Goal: Information Seeking & Learning: Learn about a topic

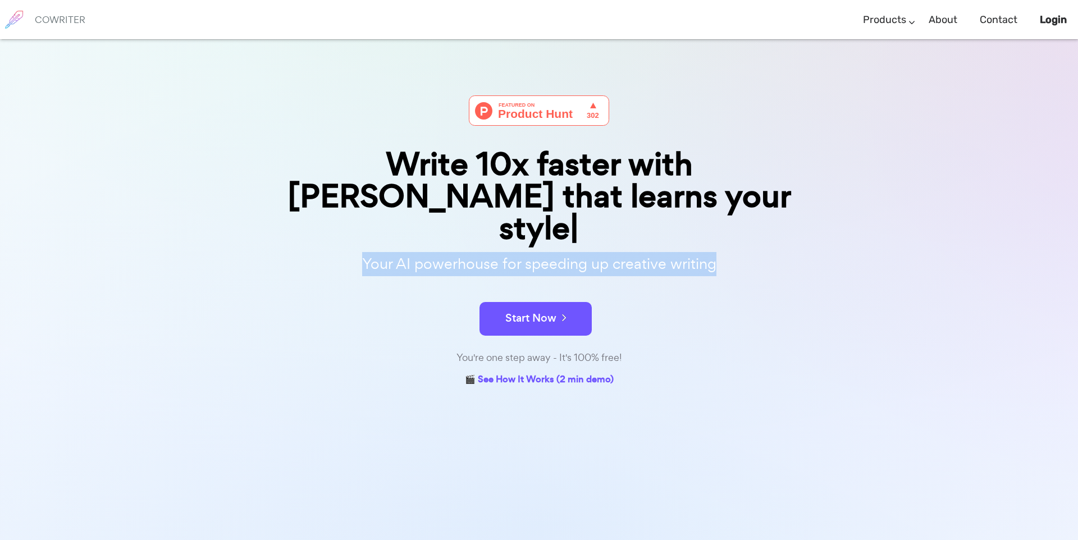
drag, startPoint x: 359, startPoint y: 229, endPoint x: 784, endPoint y: 226, distance: 425.1
click at [792, 252] on p "Your AI powerhouse for speeding up creative writing" at bounding box center [539, 264] width 562 height 24
click at [782, 251] on div "Your AI powerhouse for speeding up creative writing" at bounding box center [539, 267] width 578 height 36
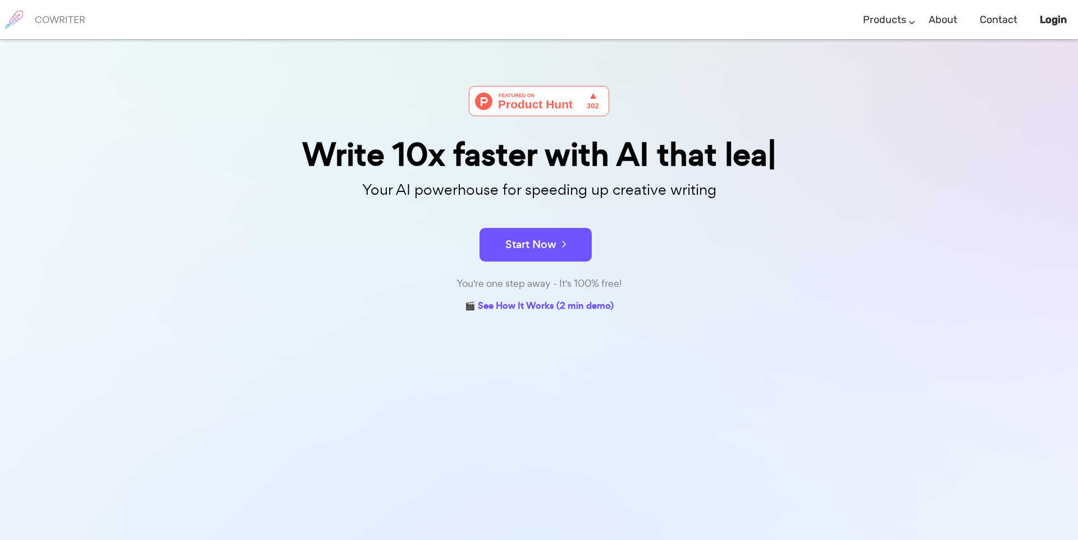
scroll to position [11, 0]
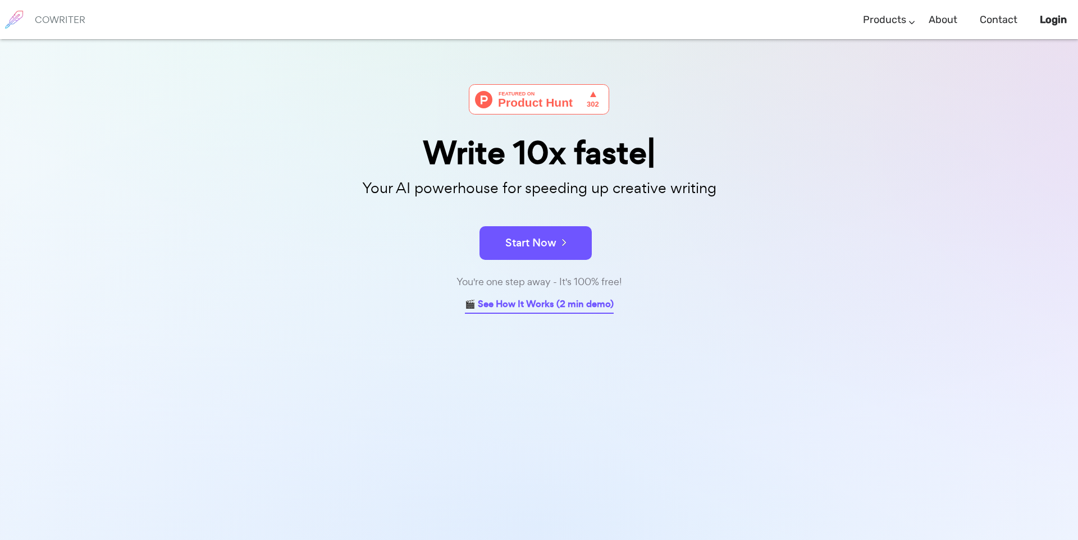
click at [599, 302] on link "🎬 See How It Works (2 min demo)" at bounding box center [539, 305] width 149 height 17
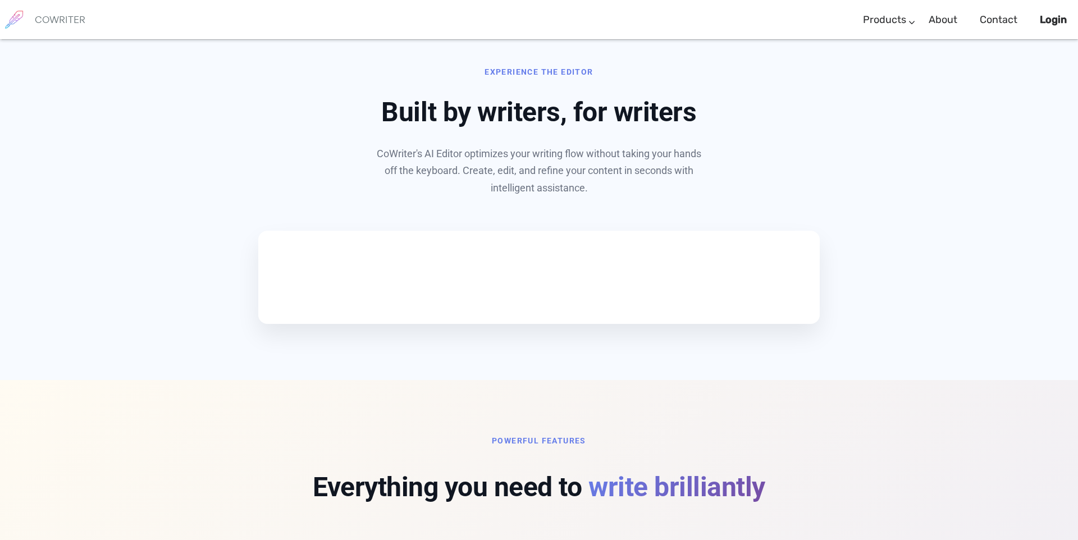
scroll to position [539, 0]
